Goal: Task Accomplishment & Management: Manage account settings

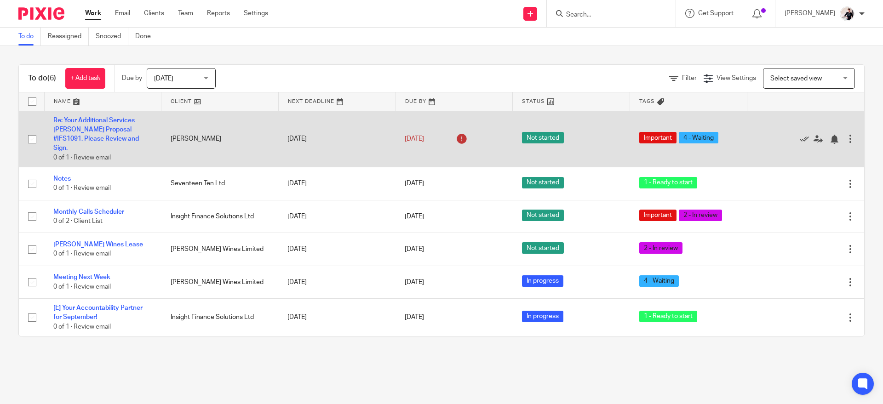
click at [423, 160] on td "16 Sep 2025" at bounding box center [454, 139] width 117 height 57
click at [430, 135] on link "16 Sep 2025" at bounding box center [425, 139] width 41 height 10
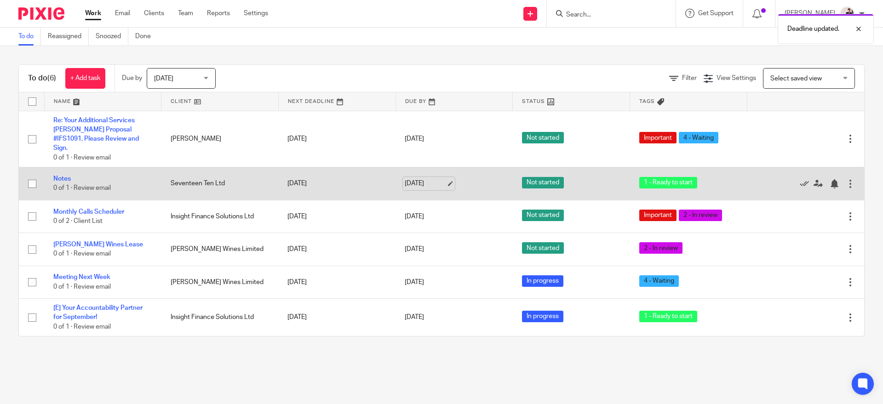
click at [419, 185] on link "[DATE]" at bounding box center [425, 184] width 41 height 10
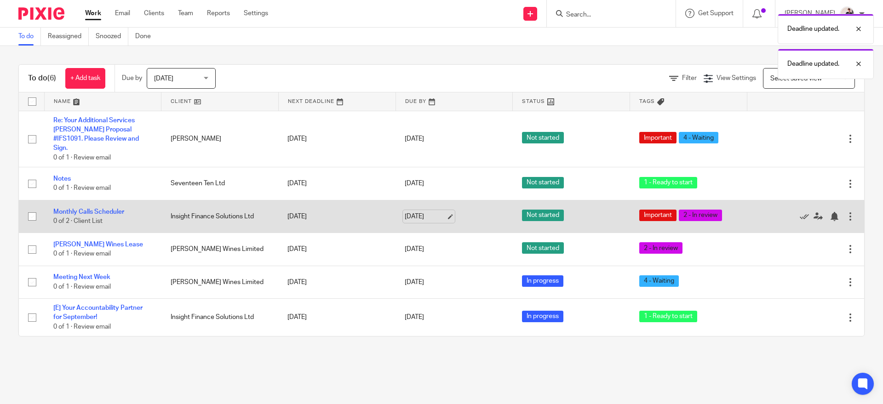
click at [422, 219] on link "[DATE]" at bounding box center [425, 217] width 41 height 10
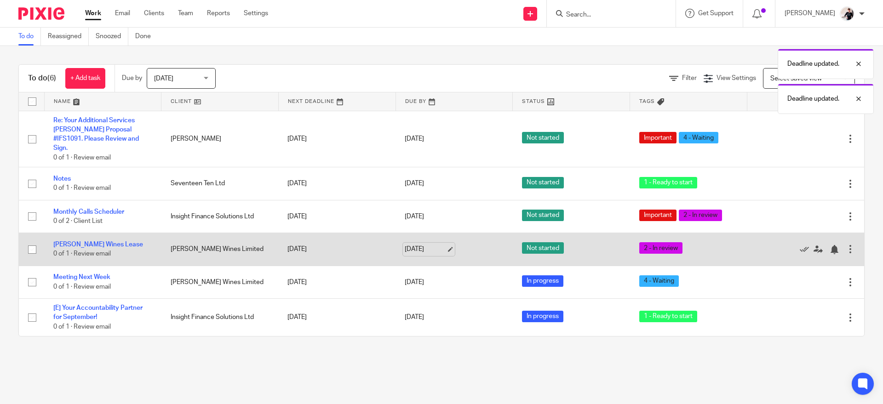
click at [429, 252] on link "[DATE]" at bounding box center [425, 250] width 41 height 10
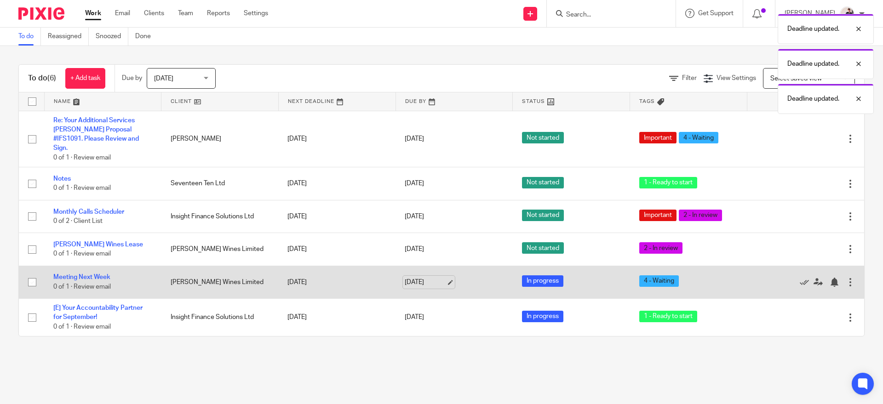
click at [417, 285] on link "[DATE]" at bounding box center [425, 283] width 41 height 10
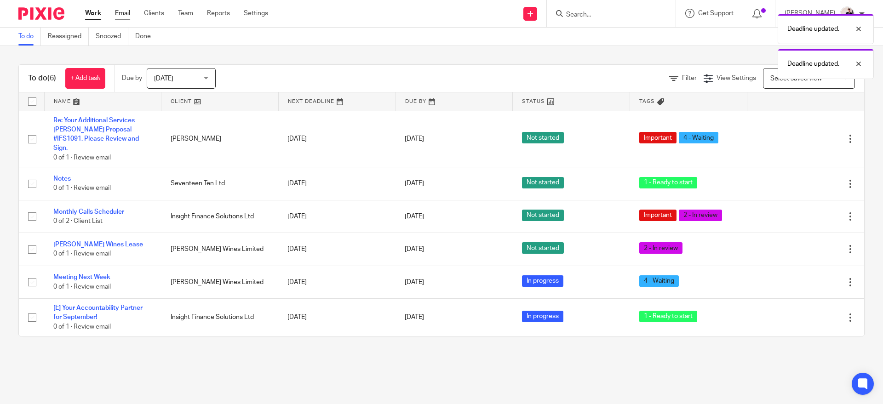
click at [120, 14] on link "Email" at bounding box center [122, 13] width 15 height 9
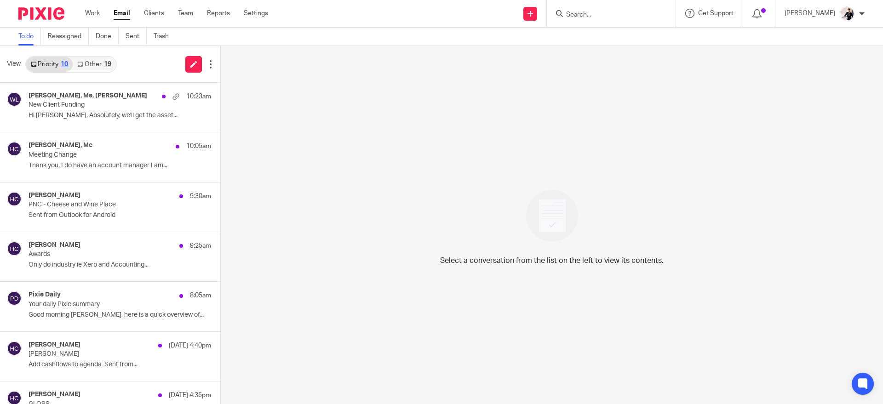
click at [106, 63] on div "19" at bounding box center [107, 64] width 7 height 6
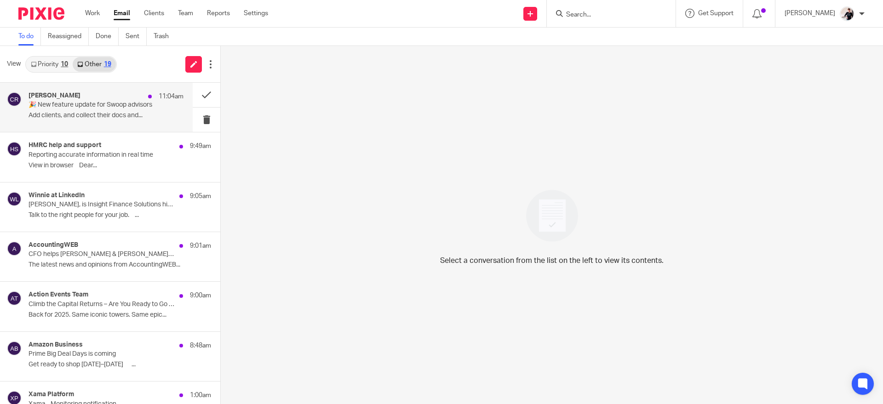
click at [105, 110] on div "[PERSON_NAME] 11:04am 🎉 New feature update for Swoop advisors Add clients, and …" at bounding box center [106, 107] width 155 height 31
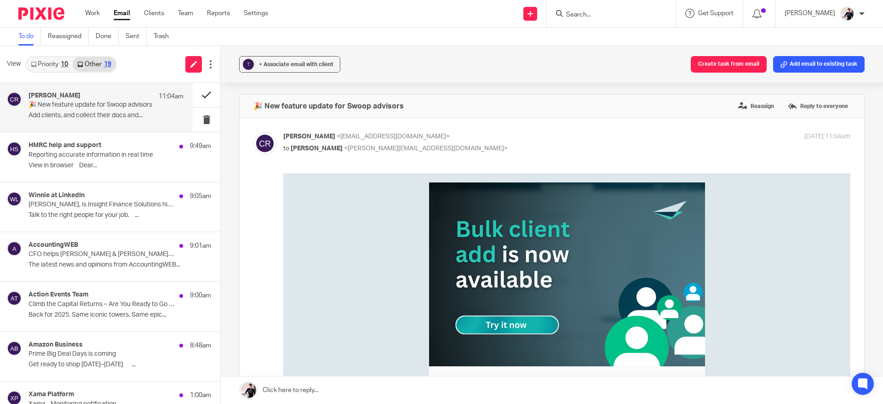
click at [195, 96] on button at bounding box center [207, 95] width 28 height 24
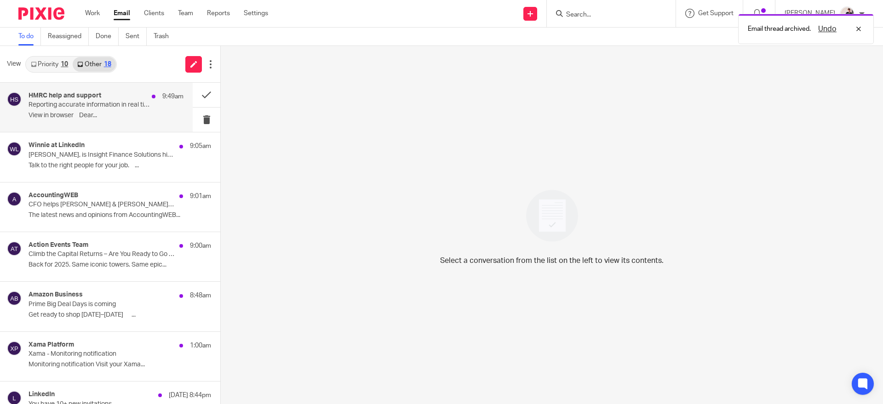
click at [145, 112] on p "﻿View in browser﻿ Dear..." at bounding box center [106, 116] width 155 height 8
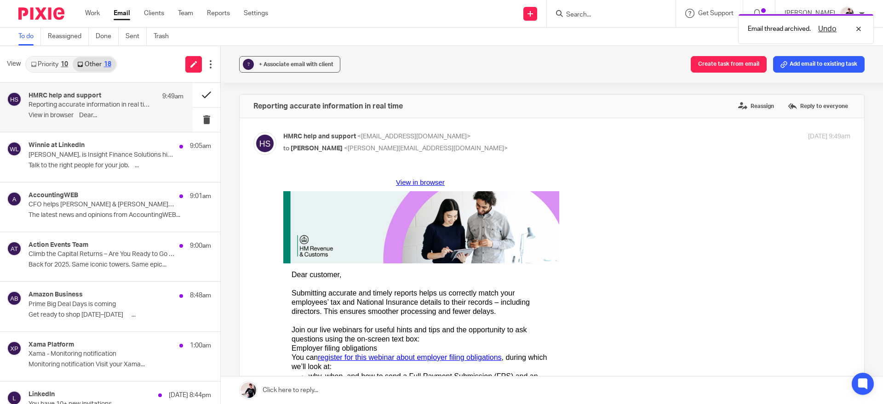
click at [201, 95] on button at bounding box center [207, 95] width 28 height 24
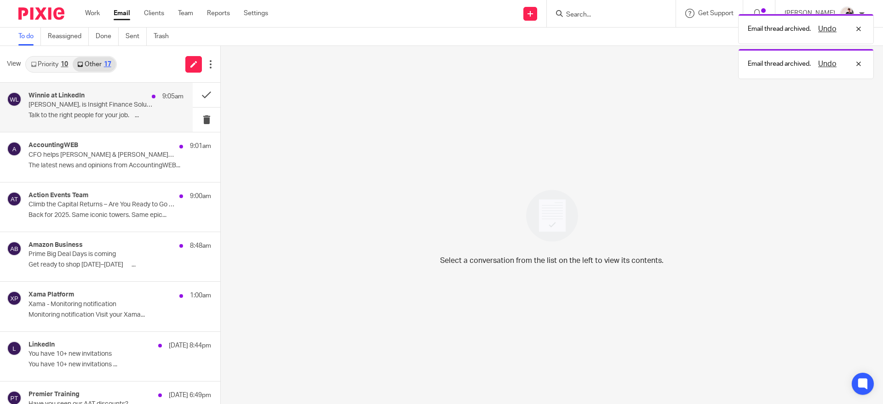
click at [143, 116] on p "Talk to the right people for your job. ͏ ͏ ͏ ͏..." at bounding box center [106, 116] width 155 height 8
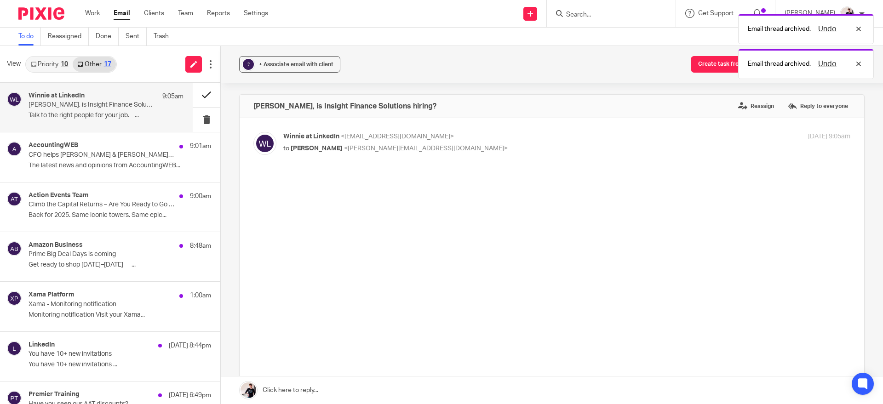
click at [201, 94] on button at bounding box center [207, 95] width 28 height 24
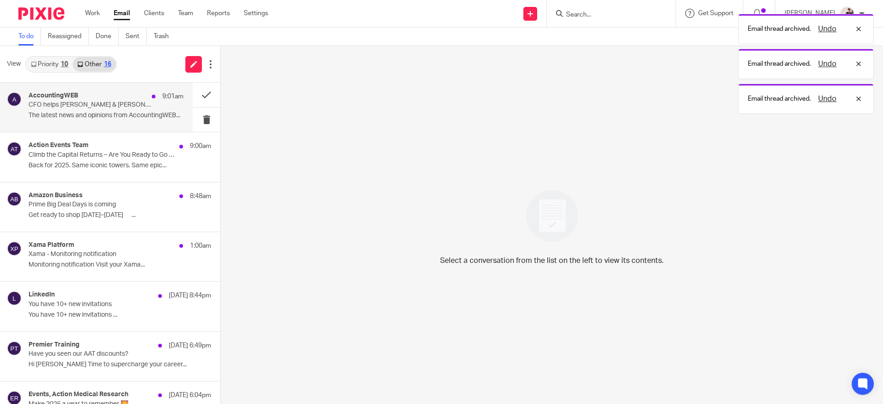
click at [132, 118] on p "The latest news and opinions from AccountingWEB..." at bounding box center [106, 116] width 155 height 8
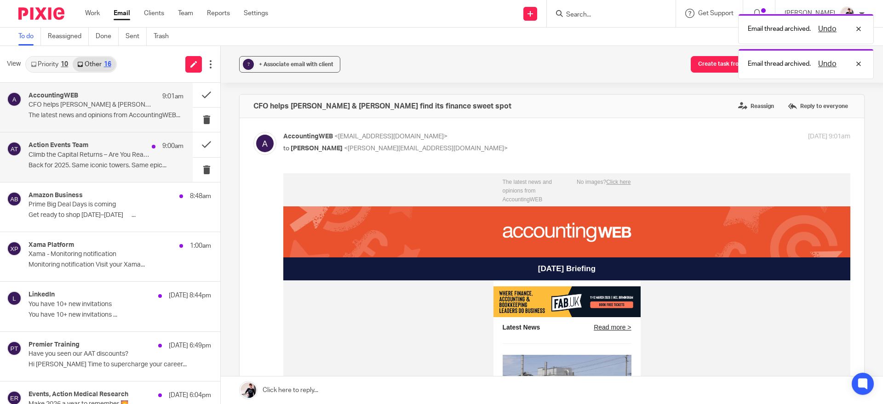
click at [127, 156] on p "Climb the Capital Returns – Are You Ready to Go Vertical?" at bounding box center [91, 155] width 124 height 8
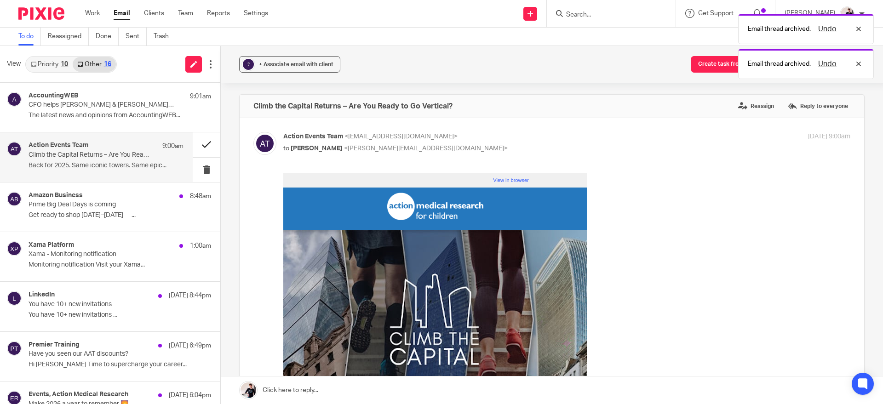
click at [197, 145] on button at bounding box center [207, 144] width 28 height 24
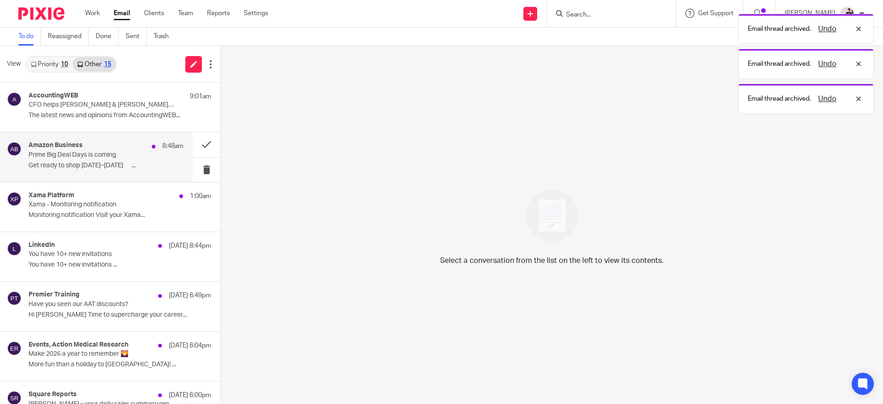
click at [136, 152] on p "Prime Big Deal Days is coming" at bounding box center [91, 155] width 124 height 8
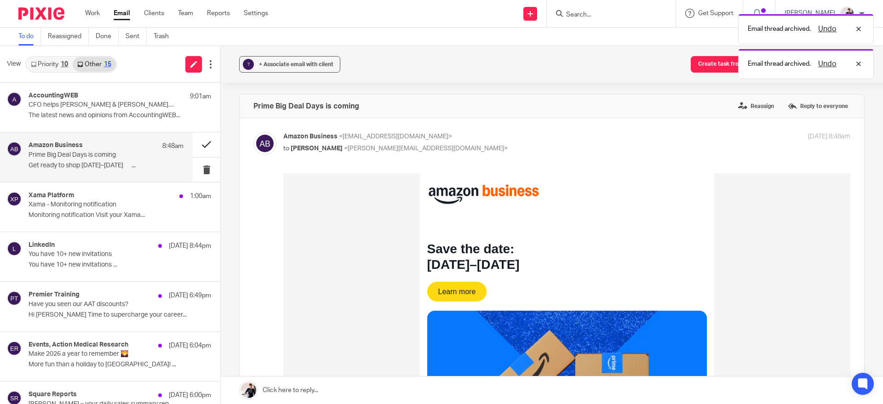
click at [198, 138] on button at bounding box center [207, 144] width 28 height 24
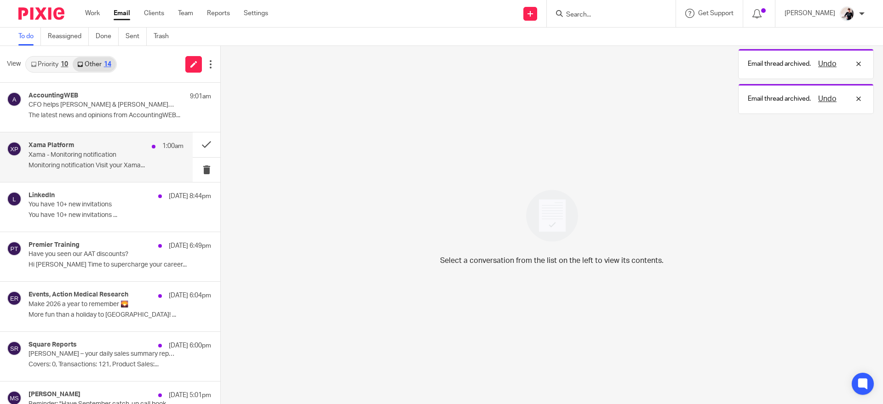
click at [139, 148] on div "Xama Platform 1:00am" at bounding box center [106, 146] width 155 height 9
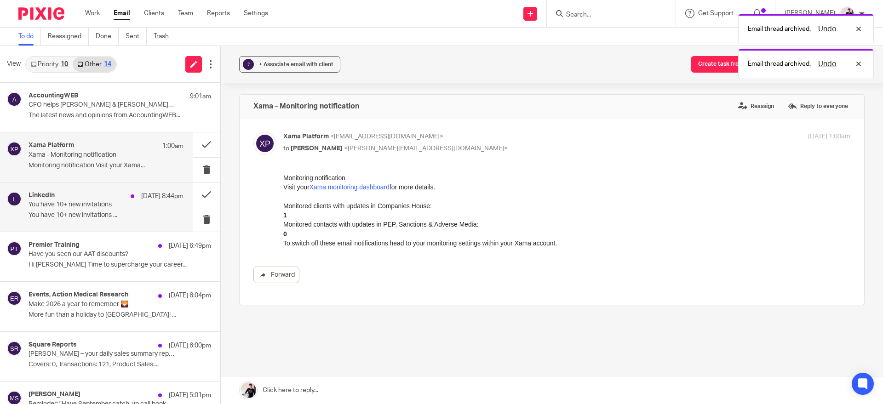
click at [142, 209] on div "LinkedIn 16 Sep 8:44pm You have 10+ new invitations You have 10+ new invitation…" at bounding box center [106, 207] width 155 height 31
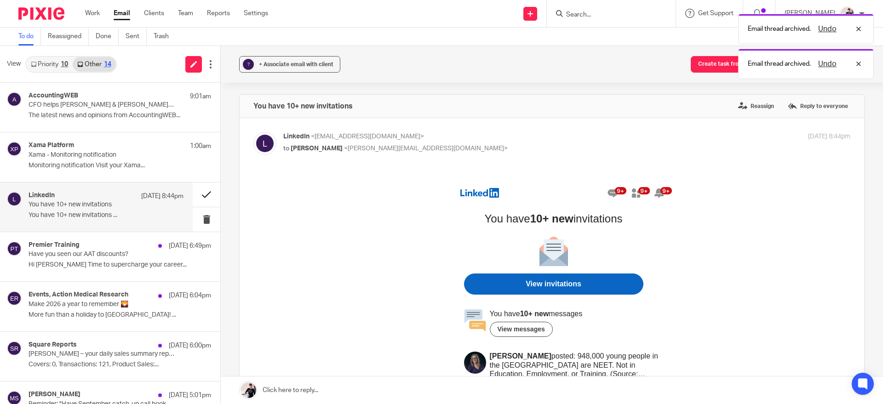
click at [195, 200] on button at bounding box center [207, 195] width 28 height 24
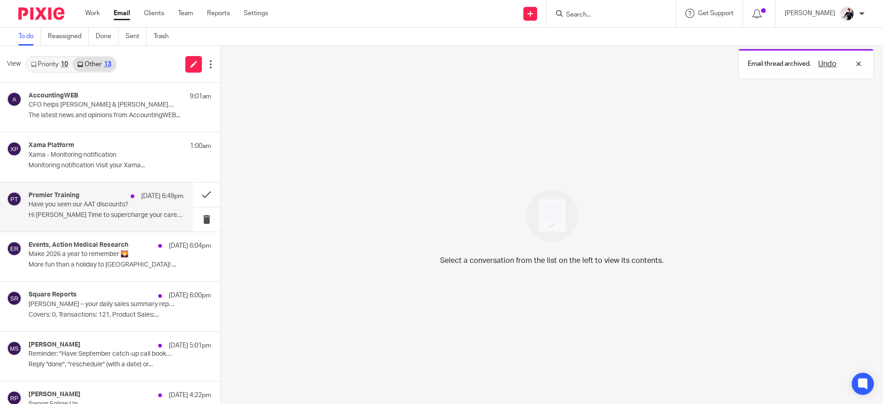
click at [125, 198] on div "Premier Training 16 Sep 6:49pm" at bounding box center [106, 196] width 155 height 9
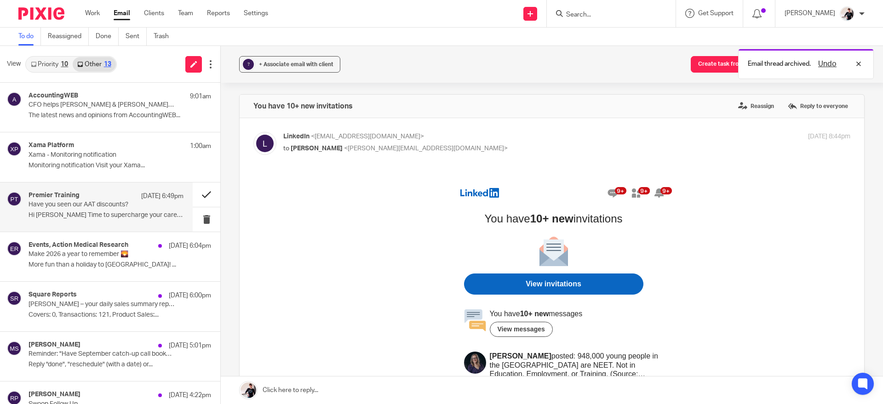
click at [196, 195] on button at bounding box center [207, 195] width 28 height 24
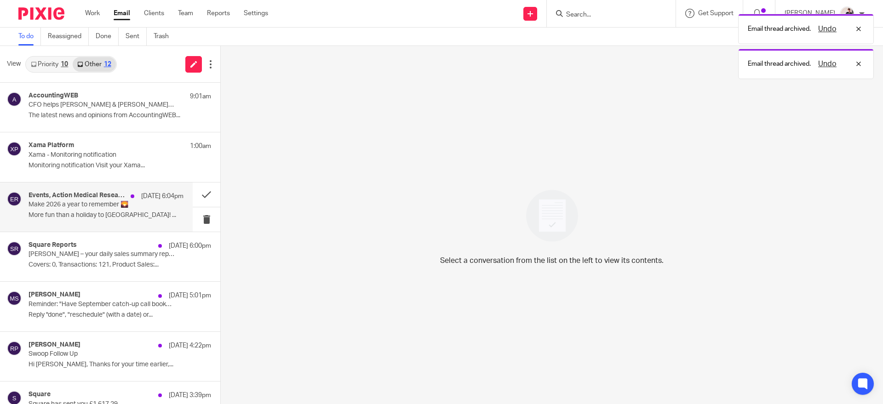
click at [121, 195] on h4 "Events, Action Medical Research" at bounding box center [78, 196] width 98 height 8
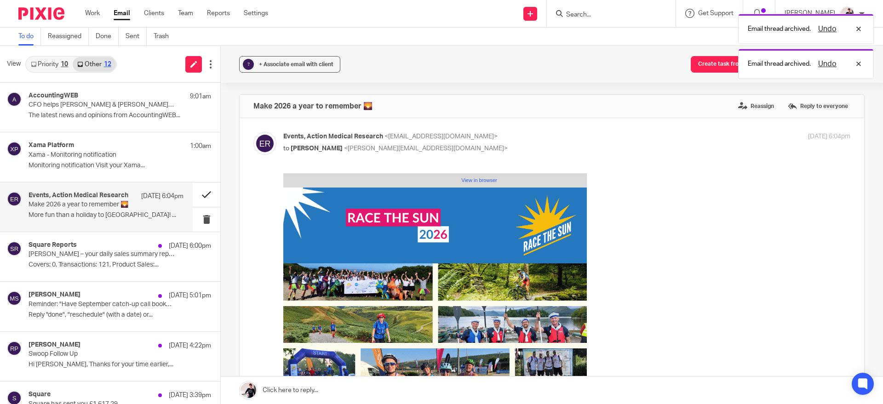
click at [198, 195] on button at bounding box center [207, 195] width 28 height 24
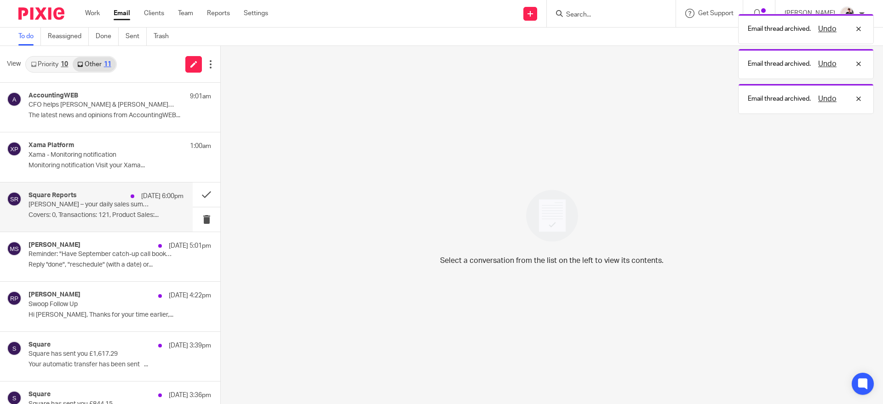
click at [126, 204] on p "Colemans Deli – your daily sales summary report for 16 September 2025" at bounding box center [91, 205] width 124 height 8
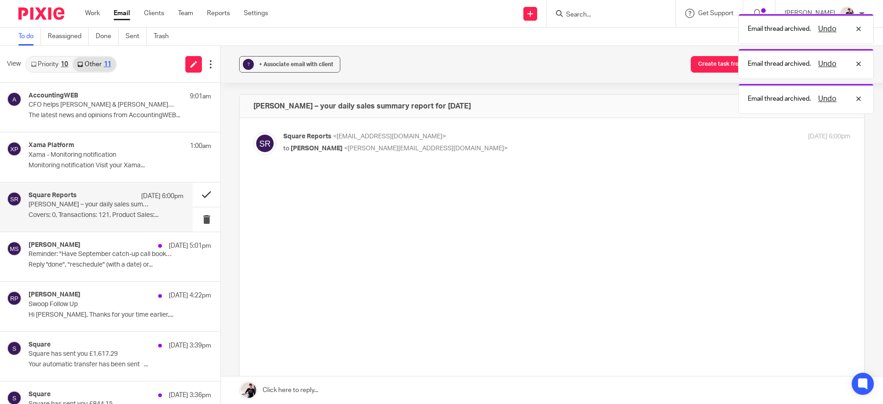
click at [197, 195] on button at bounding box center [207, 195] width 28 height 24
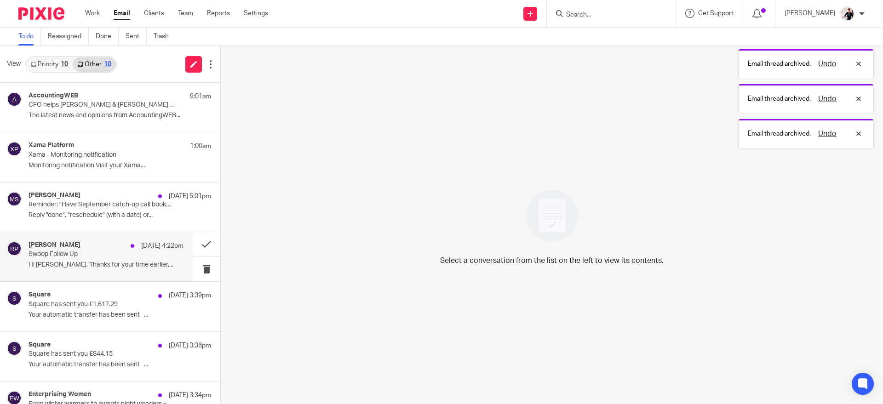
click at [118, 252] on p "Swoop Follow Up" at bounding box center [91, 255] width 124 height 8
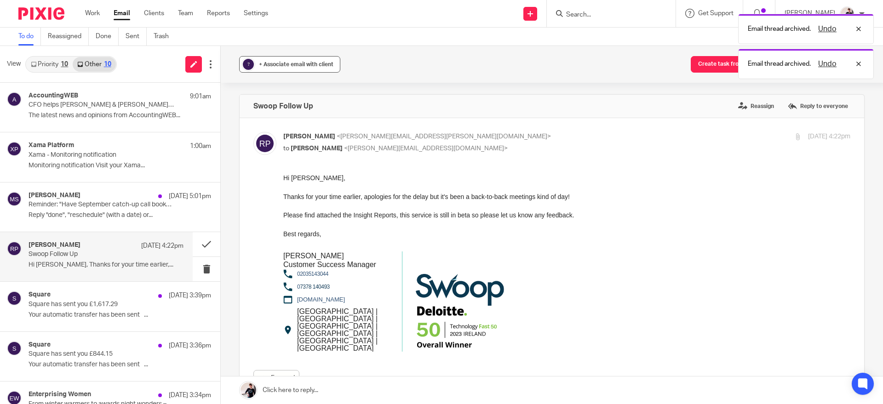
click at [314, 63] on span "+ Associate email with client" at bounding box center [296, 65] width 75 height 6
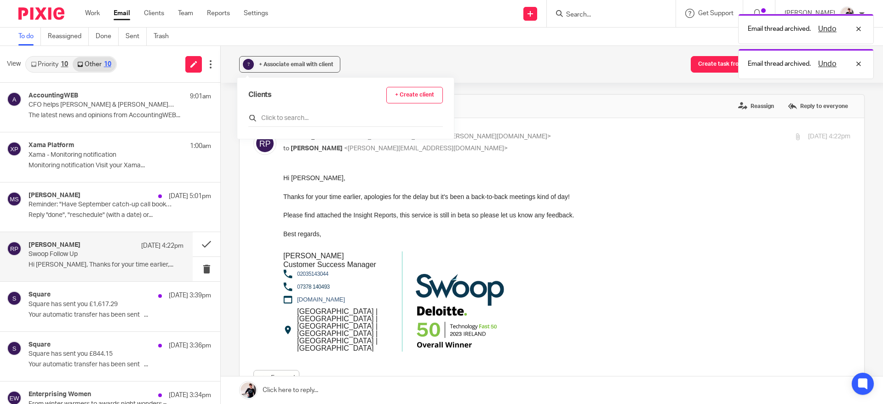
click at [325, 116] on input "text" at bounding box center [345, 118] width 195 height 9
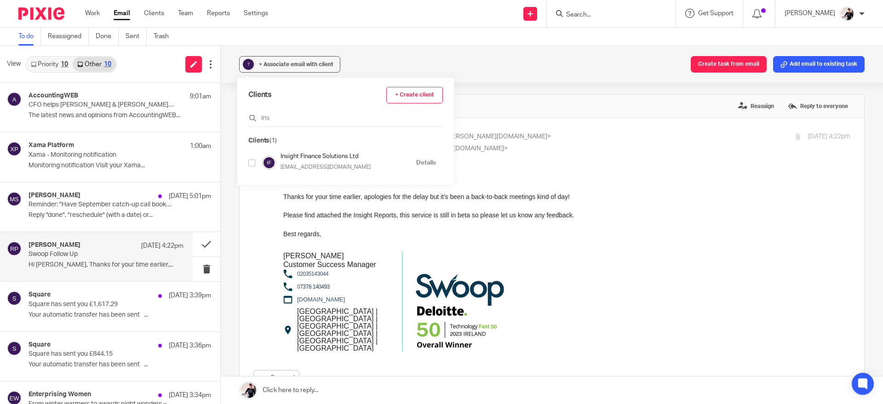
type input "ins"
click at [254, 161] on input "checkbox" at bounding box center [251, 163] width 7 height 7
checkbox input "true"
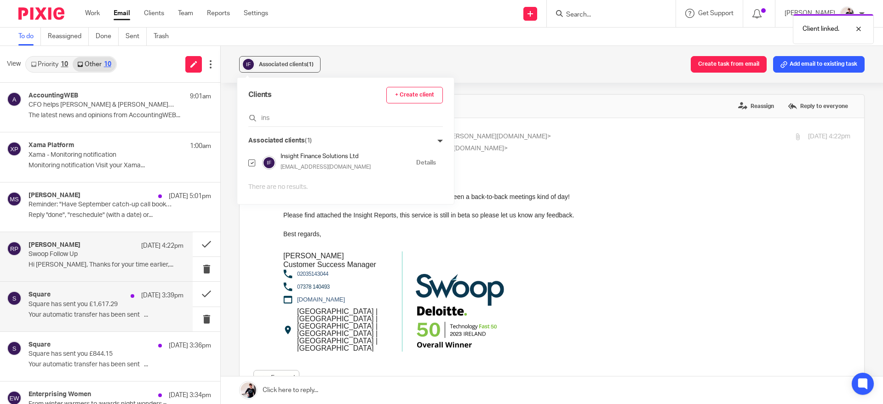
click at [118, 305] on p "Square has sent you £1,617.29" at bounding box center [91, 305] width 124 height 8
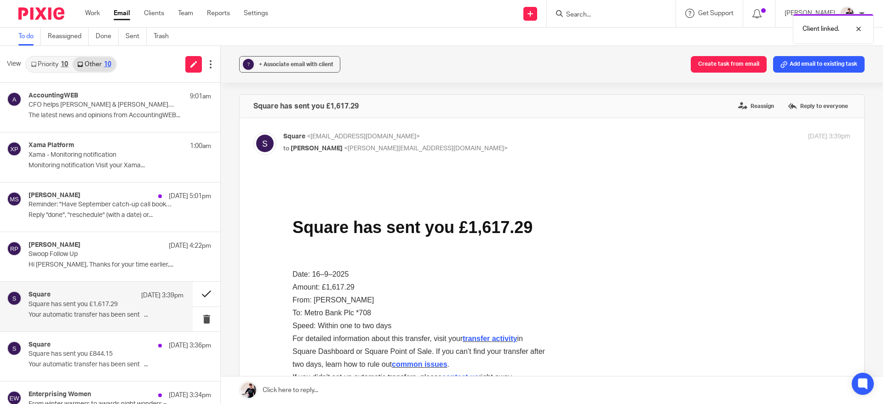
click at [196, 297] on button at bounding box center [207, 294] width 28 height 24
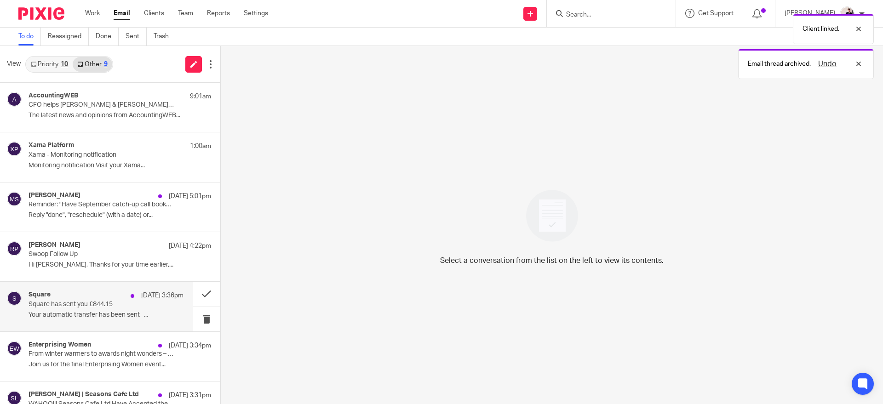
click at [109, 301] on p "Square has sent you £844.15" at bounding box center [91, 305] width 124 height 8
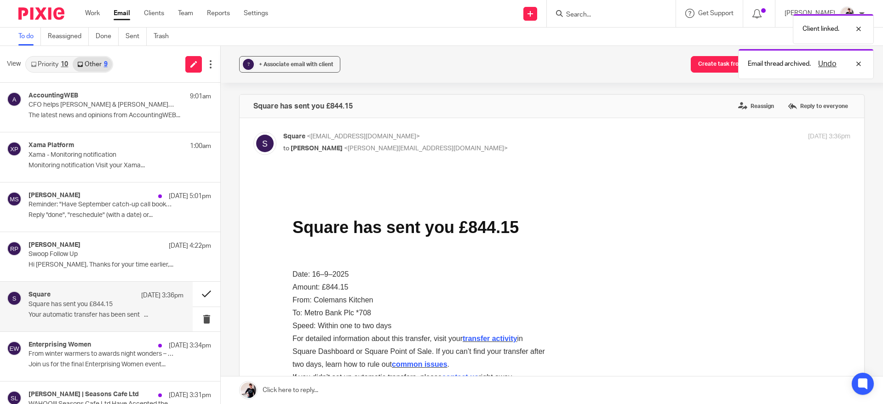
click at [195, 294] on button at bounding box center [207, 294] width 28 height 24
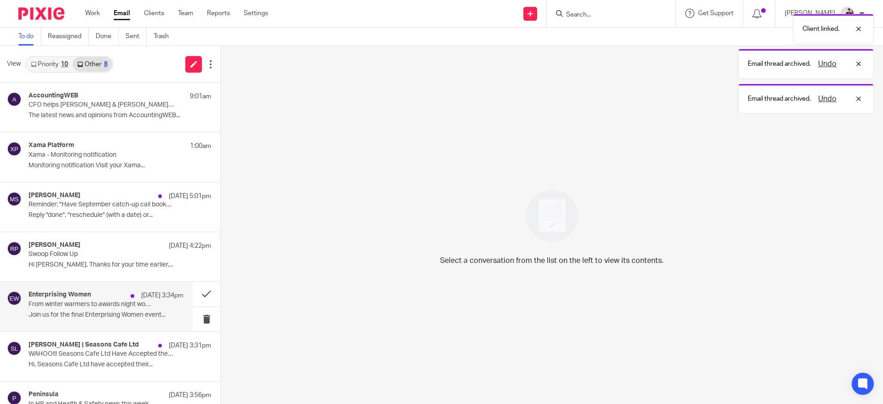
click at [124, 301] on p "From winter warmers to awards night wonders – What’s coming up at EW" at bounding box center [91, 305] width 124 height 8
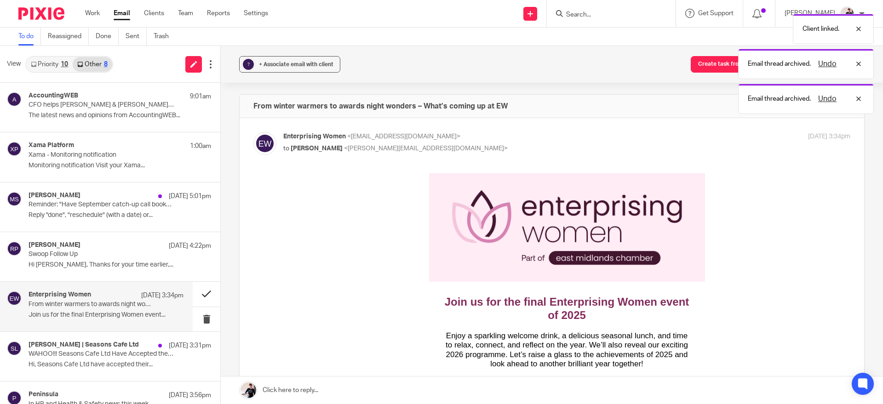
click at [196, 295] on button at bounding box center [207, 294] width 28 height 24
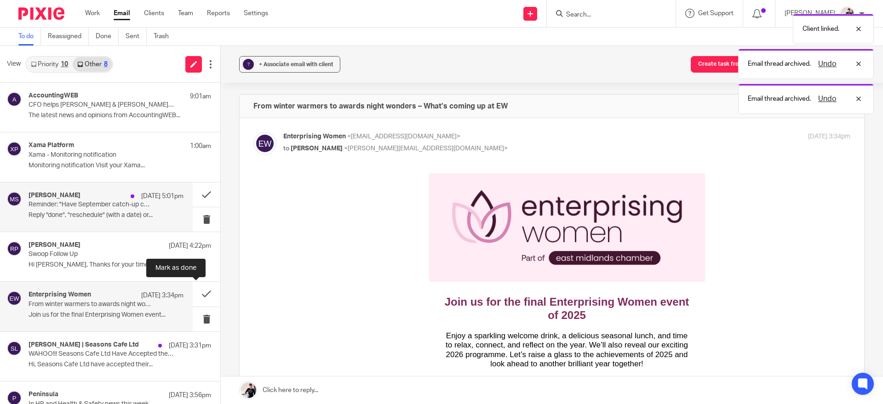
click at [120, 206] on p "Reminder: "Have September catch-up call booked with Angela Wood" is due on Tues…" at bounding box center [91, 205] width 124 height 8
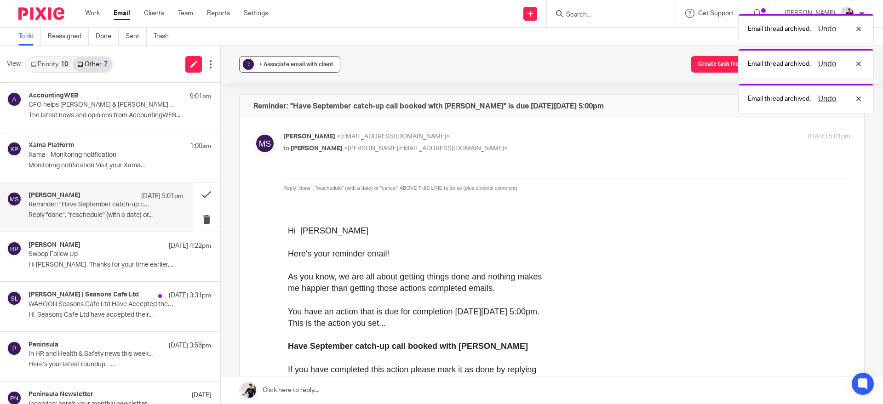
click at [286, 64] on span "+ Associate email with client" at bounding box center [296, 65] width 75 height 6
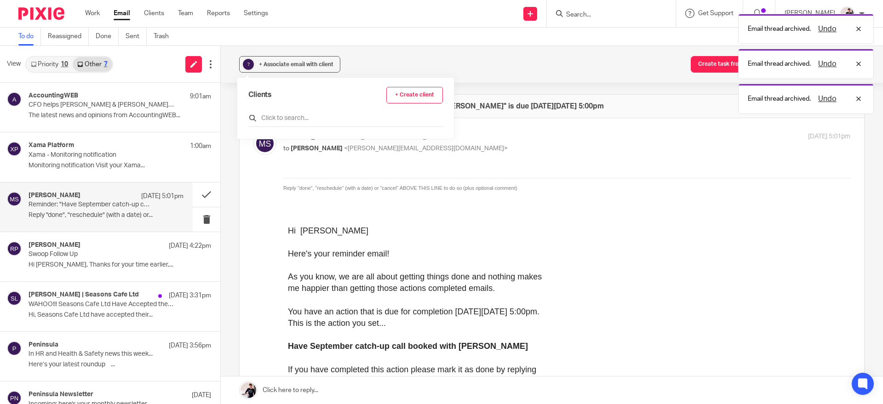
click at [306, 116] on input "text" at bounding box center [345, 118] width 195 height 9
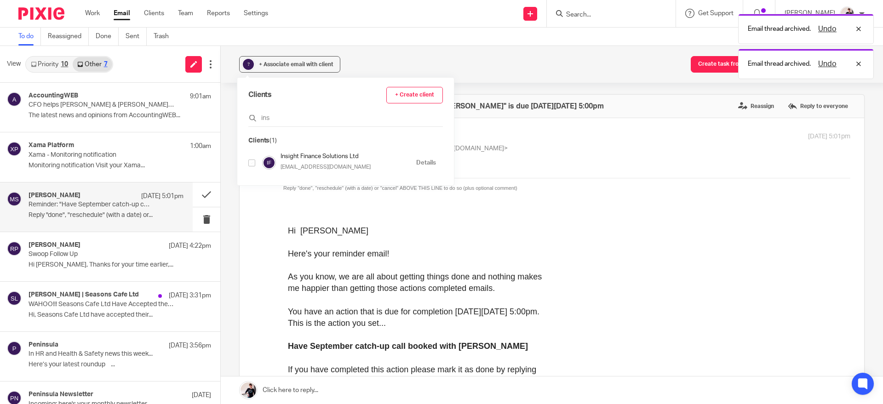
type input "ins"
click at [252, 165] on input "checkbox" at bounding box center [251, 163] width 7 height 7
checkbox input "true"
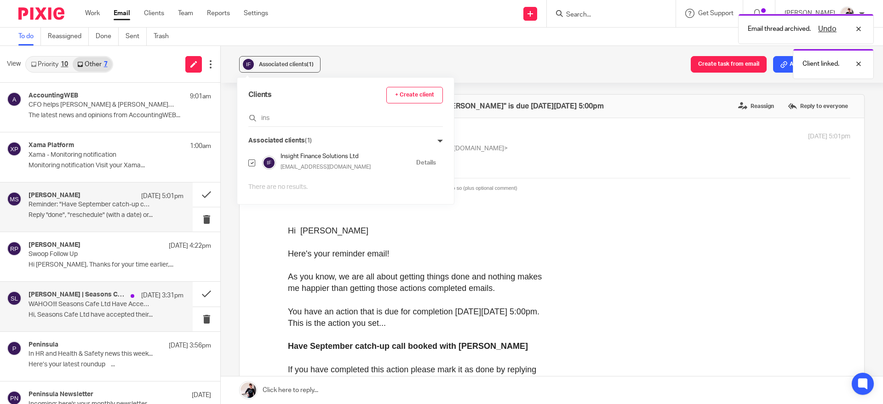
click at [121, 312] on p "Hi, Seasons Cafe Ltd have accepted their..." at bounding box center [106, 315] width 155 height 8
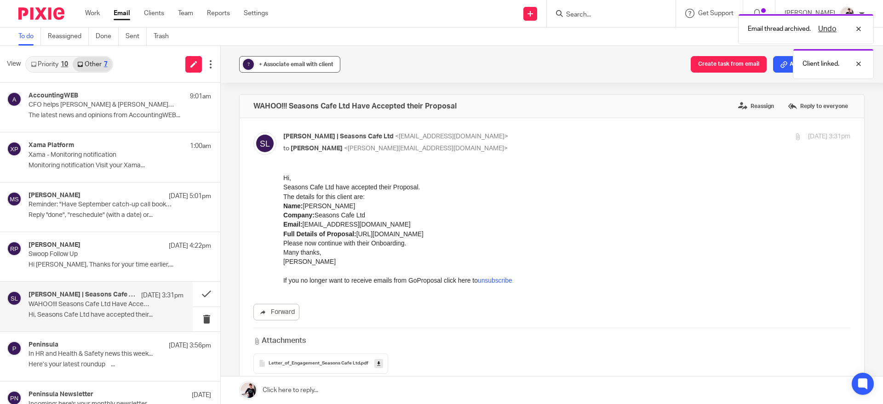
click at [312, 64] on span "+ Associate email with client" at bounding box center [296, 65] width 75 height 6
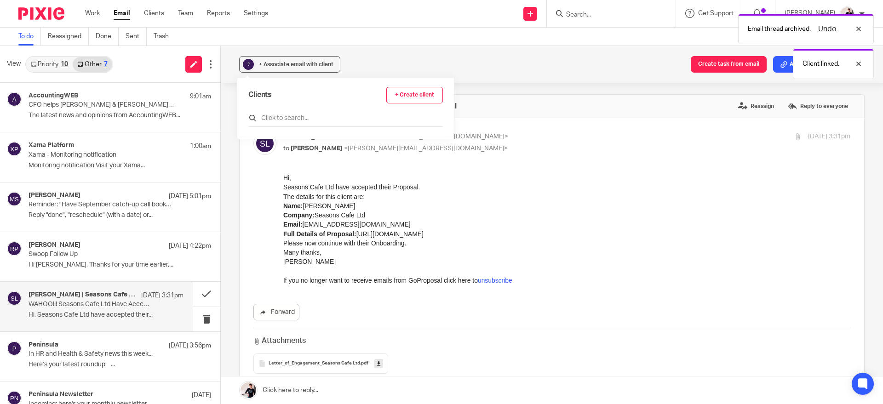
click at [323, 117] on input "text" at bounding box center [345, 118] width 195 height 9
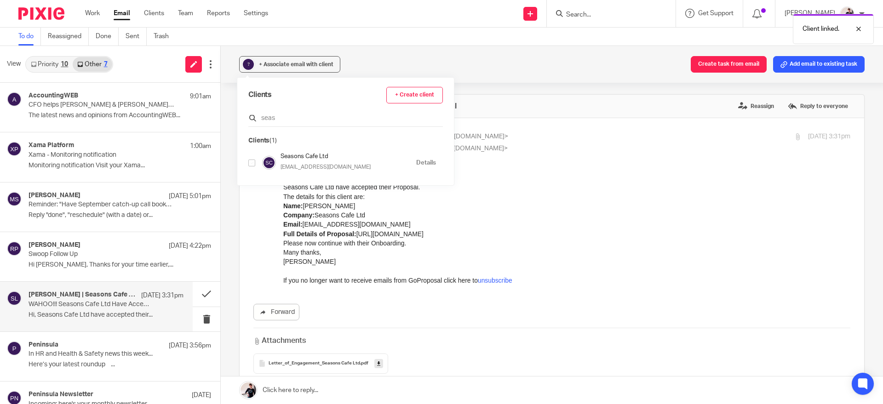
type input "seas"
click at [254, 163] on input "checkbox" at bounding box center [251, 163] width 7 height 7
checkbox input "true"
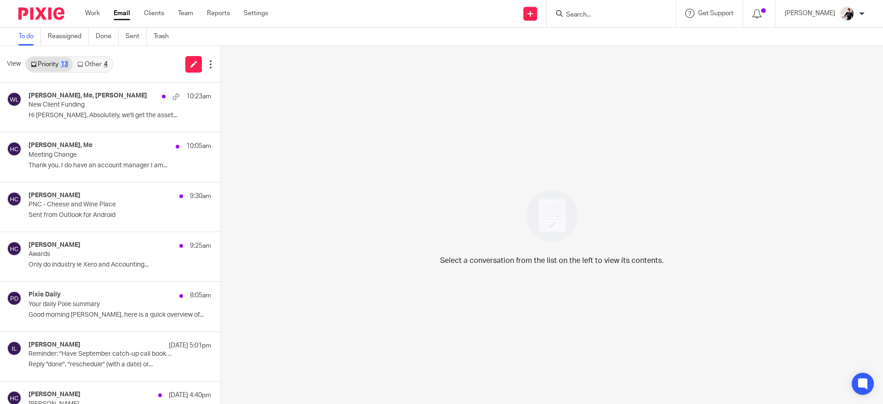
click at [99, 66] on link "Other 4" at bounding box center [92, 64] width 39 height 15
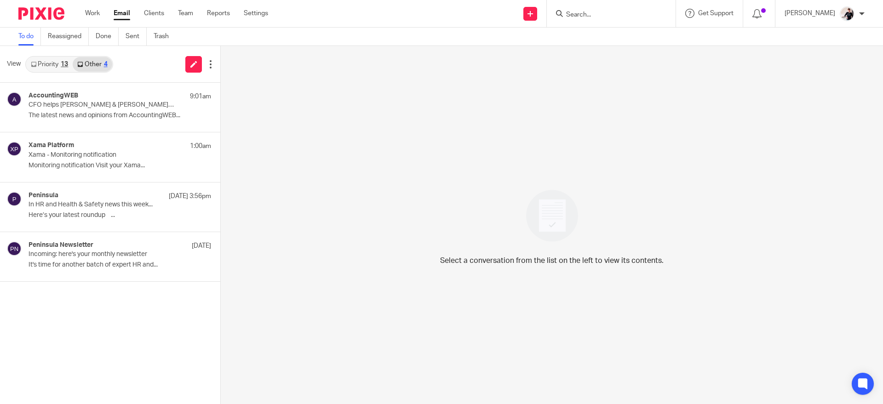
click at [58, 61] on link "Priority 13" at bounding box center [49, 64] width 46 height 15
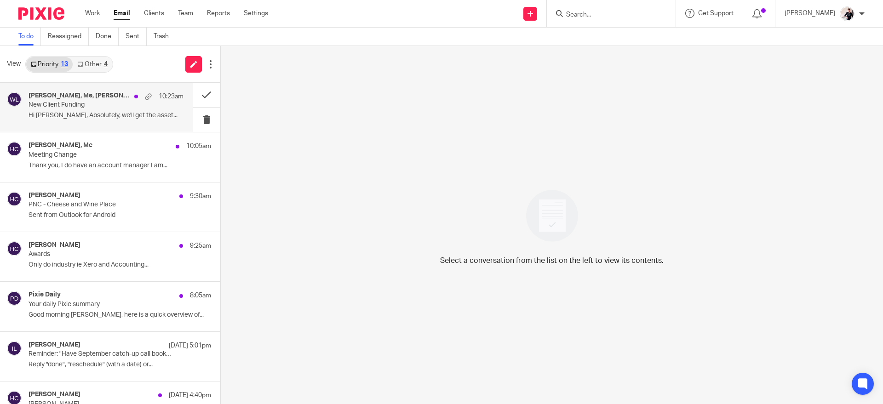
click at [125, 111] on div "Ron Pearson, Me, Charlie Nielsen 10:23am New Client Funding Hi Helen, Absolutel…" at bounding box center [106, 107] width 155 height 31
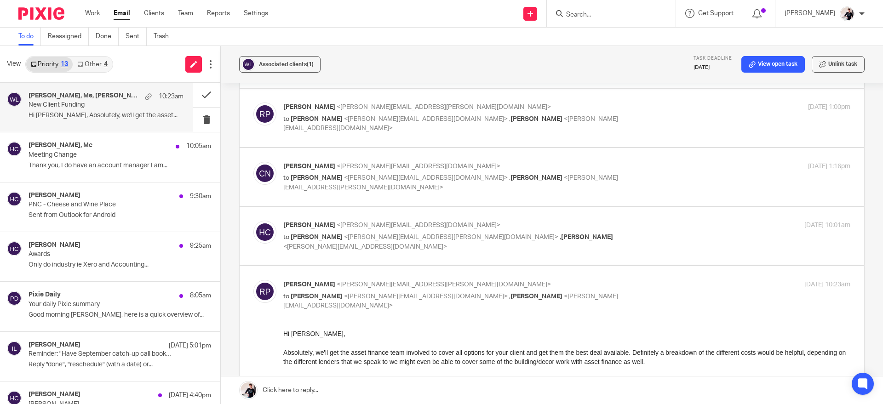
scroll to position [236, 0]
click at [82, 156] on p "Meeting Change" at bounding box center [91, 155] width 124 height 8
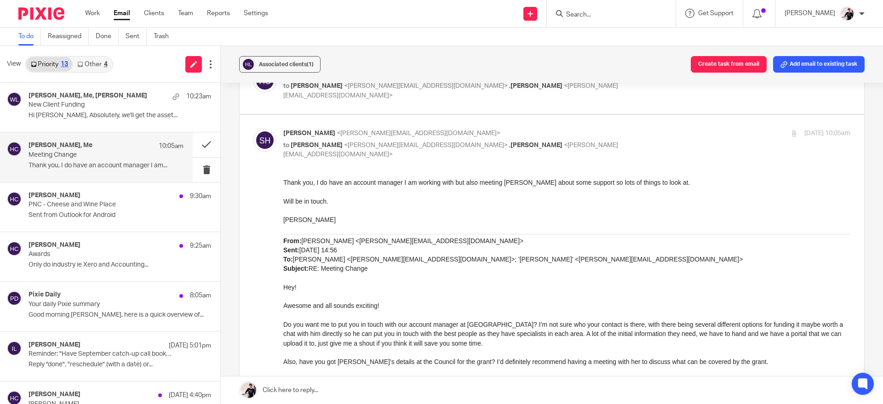
scroll to position [181, 0]
click at [123, 201] on div "Helen Crapper 9:30am" at bounding box center [106, 196] width 155 height 9
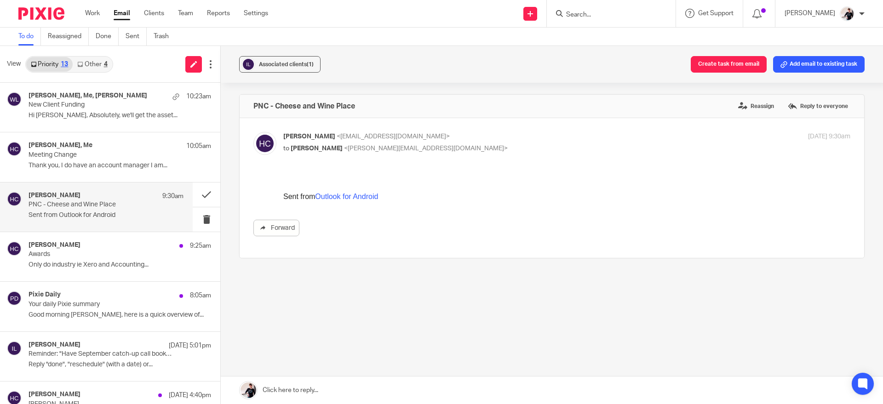
scroll to position [0, 0]
click at [276, 58] on button "Associated clients (1)" at bounding box center [279, 64] width 81 height 17
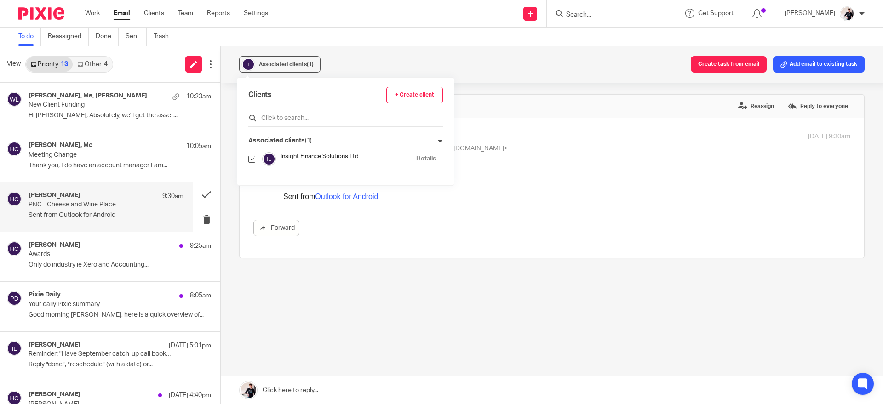
click at [302, 117] on input "text" at bounding box center [345, 118] width 195 height 9
click at [129, 256] on p "Awards" at bounding box center [91, 255] width 124 height 8
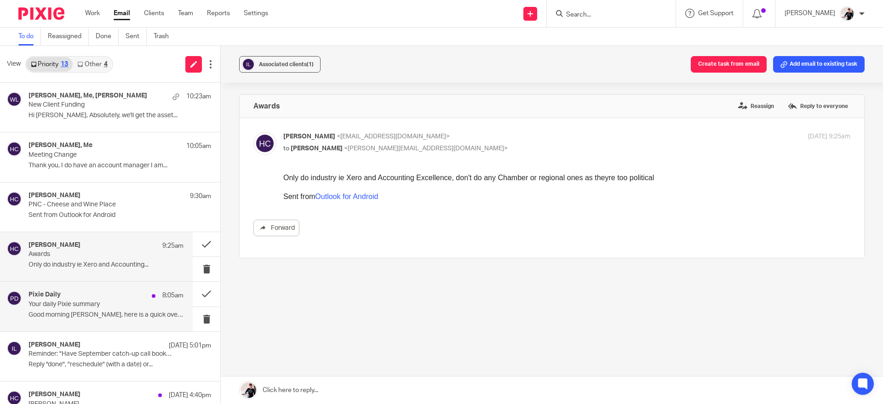
click at [141, 310] on div "Pixie Daily 8:05am Your daily Pixie summary Good morning Helen, here is a quick…" at bounding box center [106, 306] width 155 height 31
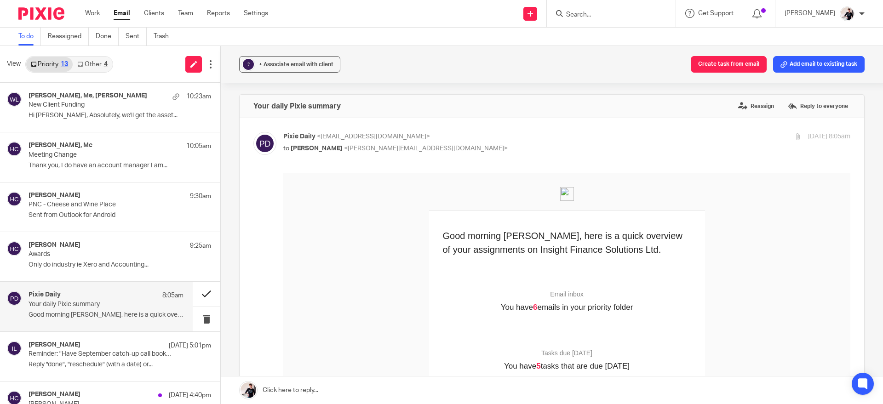
click at [199, 293] on button at bounding box center [207, 294] width 28 height 24
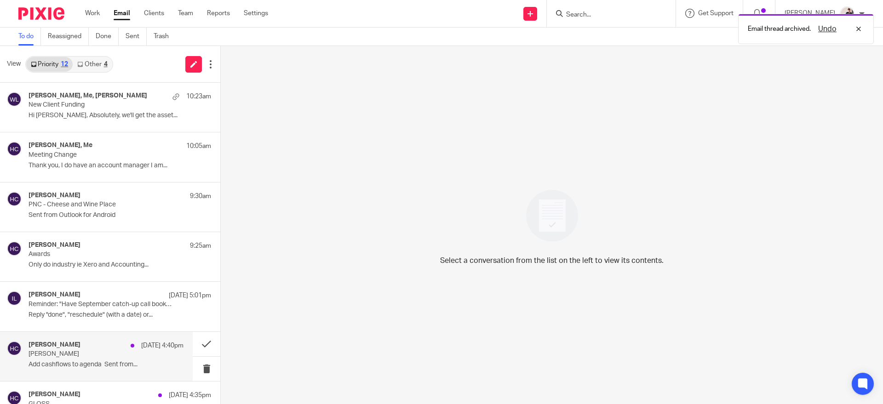
click at [128, 355] on p "Greg" at bounding box center [91, 354] width 124 height 8
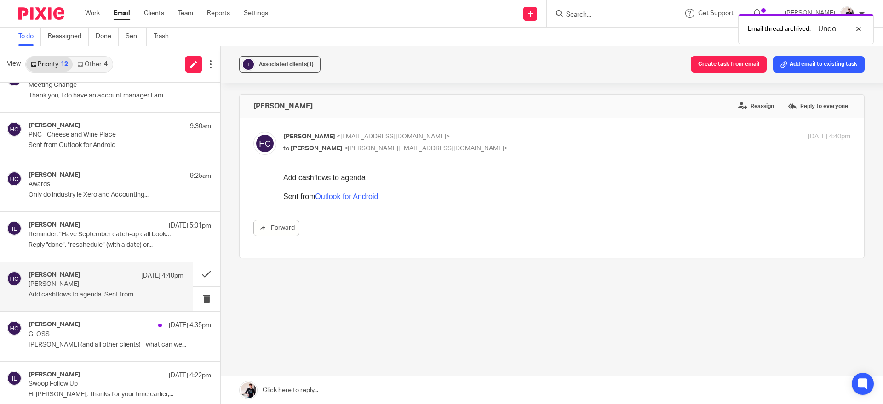
scroll to position [115, 0]
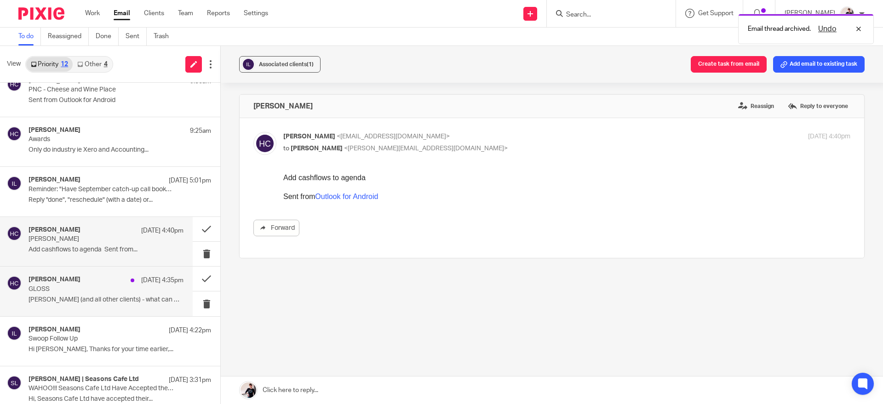
click at [138, 280] on div "Helen Crapper 16 Sep 4:35pm" at bounding box center [106, 280] width 155 height 9
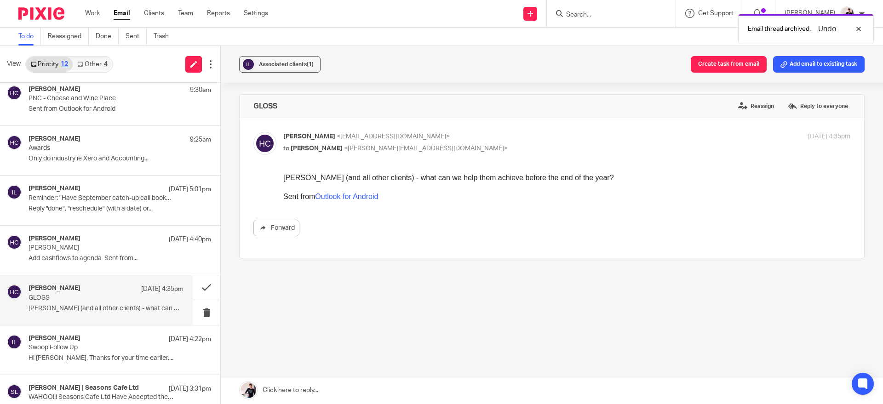
scroll to position [0, 0]
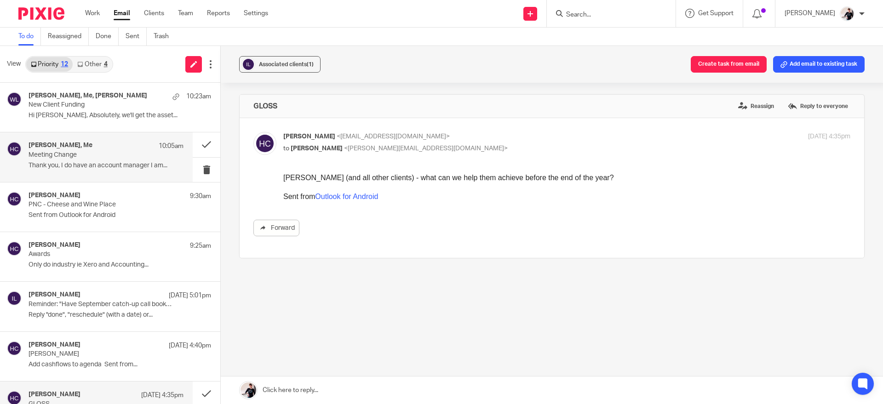
click at [127, 154] on p "Meeting Change" at bounding box center [91, 155] width 124 height 8
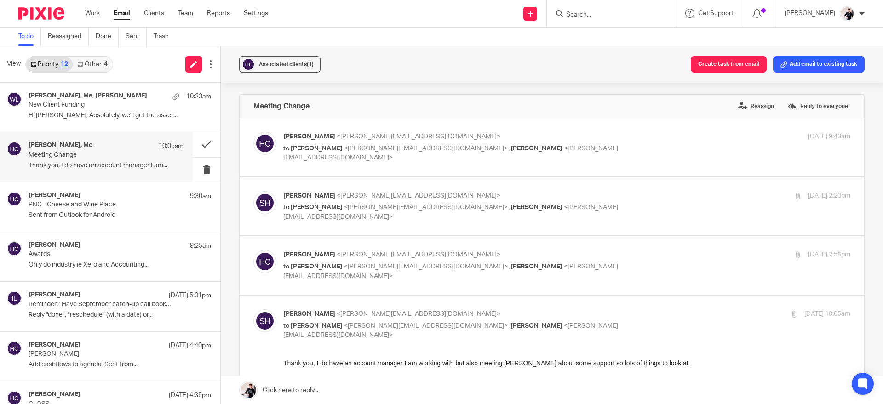
click at [755, 257] on div "16 Sep 2025 2:56pm" at bounding box center [755, 255] width 189 height 10
checkbox input "true"
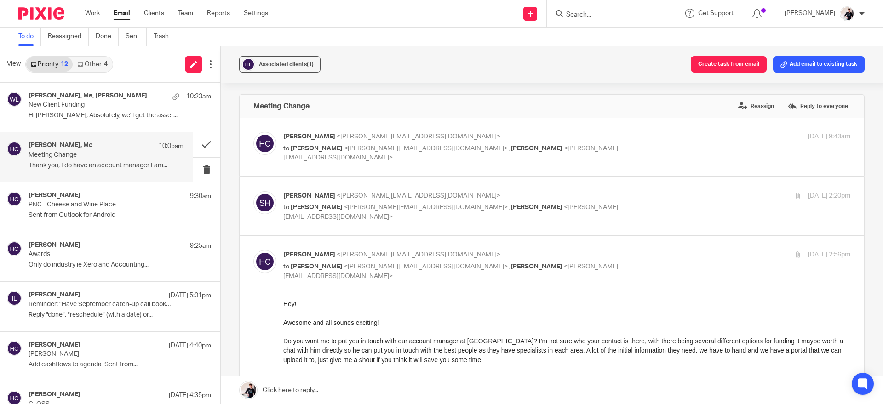
click at [618, 210] on p "to Helen Crapper <helen@insightfinance.uk> , Judd Slack <judd@hattersleywines.c…" at bounding box center [472, 212] width 378 height 19
checkbox input "true"
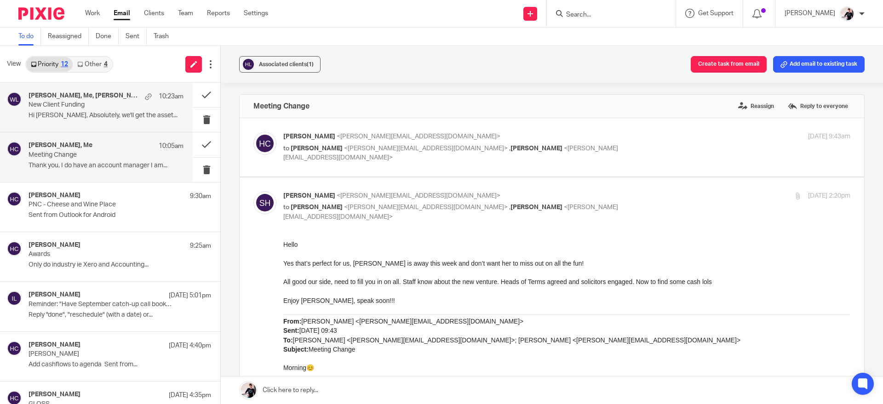
click at [138, 98] on div "Ron Pearson, Me, Charlie Nielsen 10:23am" at bounding box center [106, 96] width 155 height 9
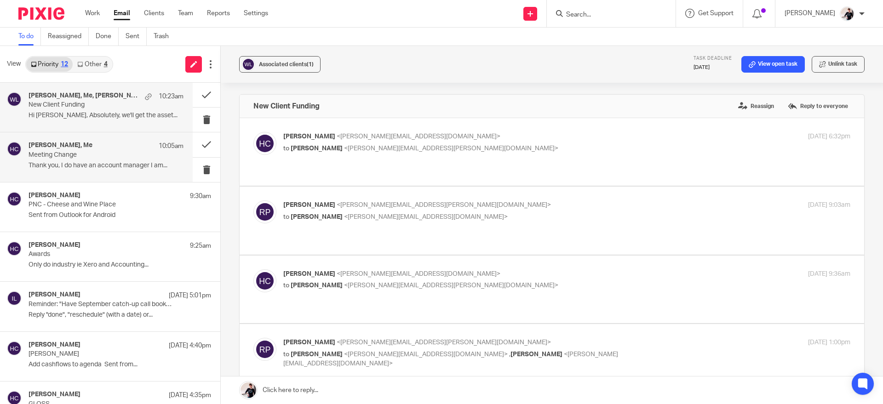
click at [115, 158] on p "Meeting Change" at bounding box center [91, 155] width 124 height 8
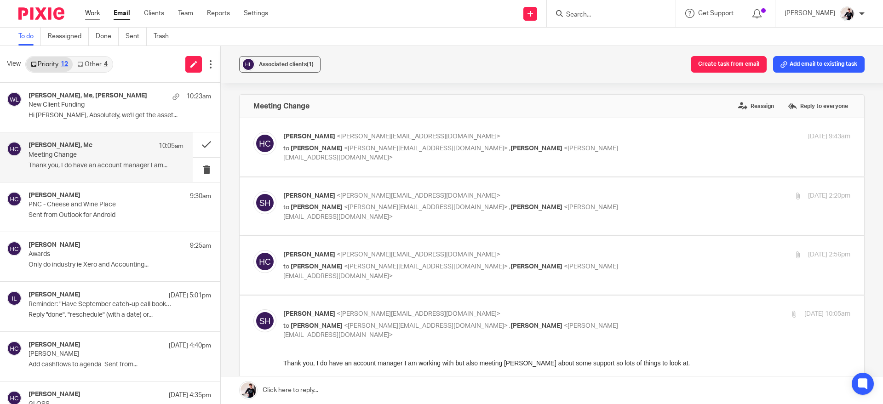
click at [91, 14] on link "Work" at bounding box center [92, 13] width 15 height 9
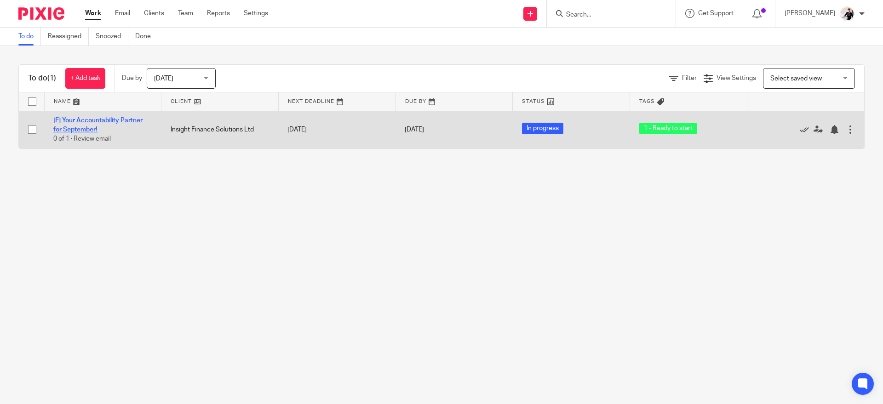
click at [126, 122] on link "[E] Your Accountability Partner for September!" at bounding box center [97, 125] width 89 height 16
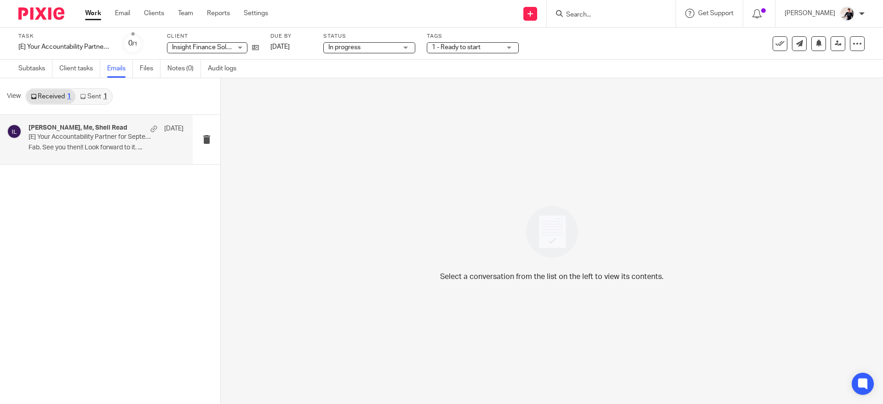
click at [128, 151] on p "Fab. See you then!! Look forward to it. ..." at bounding box center [106, 148] width 155 height 8
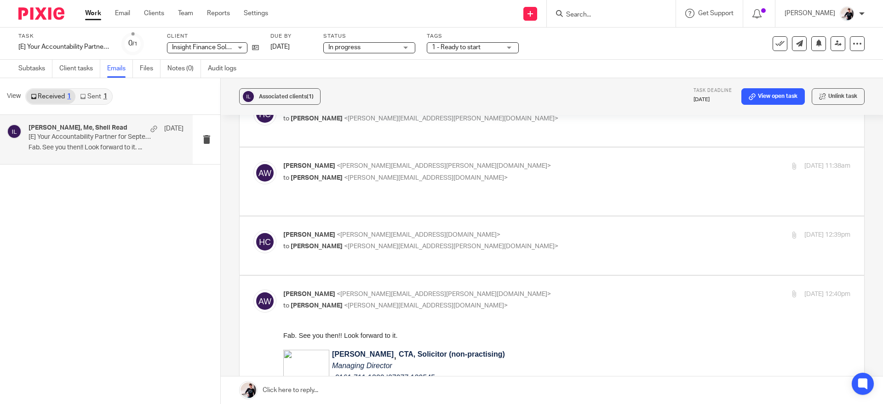
scroll to position [194, 0]
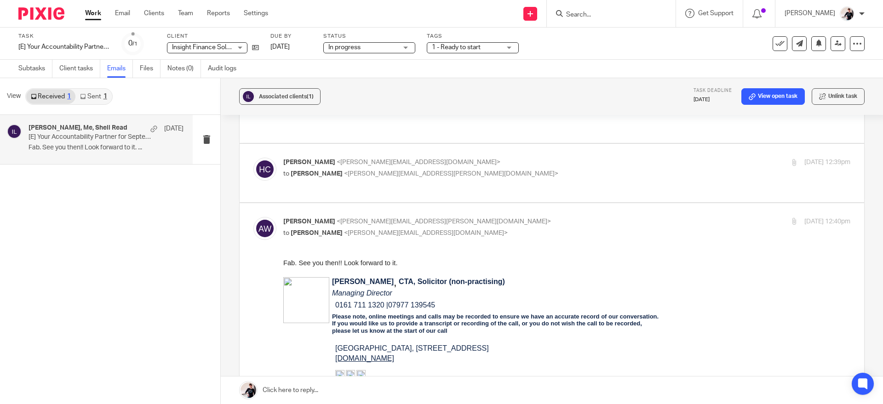
click at [95, 12] on link "Work" at bounding box center [93, 13] width 16 height 9
